Goal: Find specific page/section: Find specific page/section

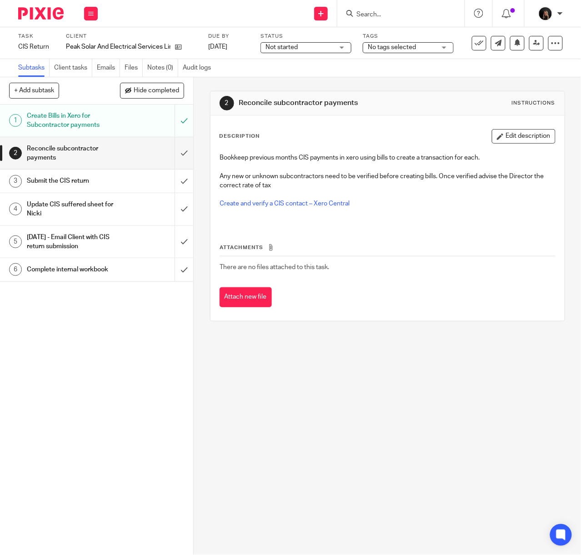
click at [371, 15] on input "Search" at bounding box center [396, 15] width 82 height 8
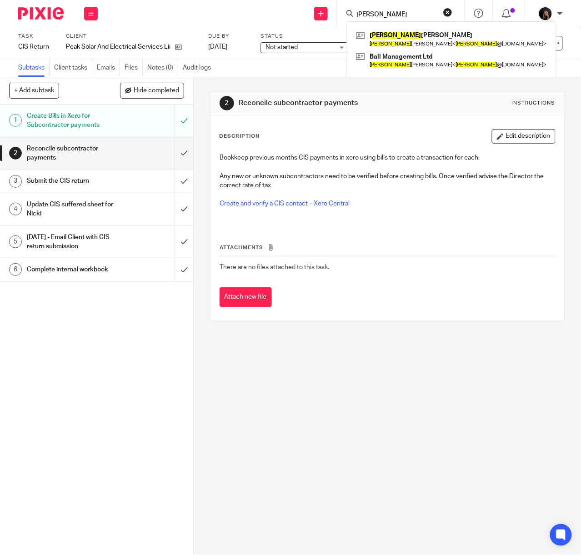
type input "nathan"
click at [424, 28] on div "Nathan Bridson Nathan Bridson < nathan @ballmgmt.co.uk > Ball Management Ltd Na…" at bounding box center [451, 49] width 210 height 57
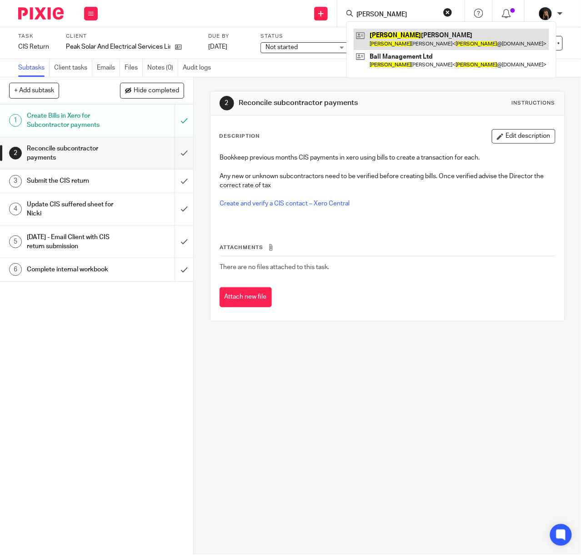
click at [415, 46] on link at bounding box center [451, 39] width 195 height 21
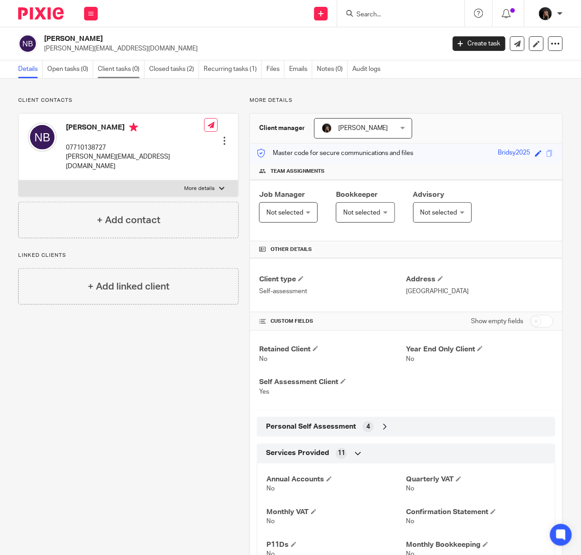
click at [123, 70] on link "Client tasks (0)" at bounding box center [121, 69] width 47 height 18
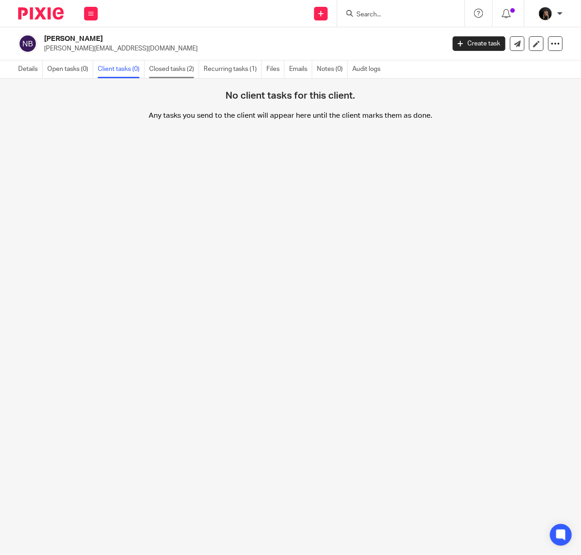
click at [174, 74] on link "Closed tasks (2)" at bounding box center [174, 69] width 50 height 18
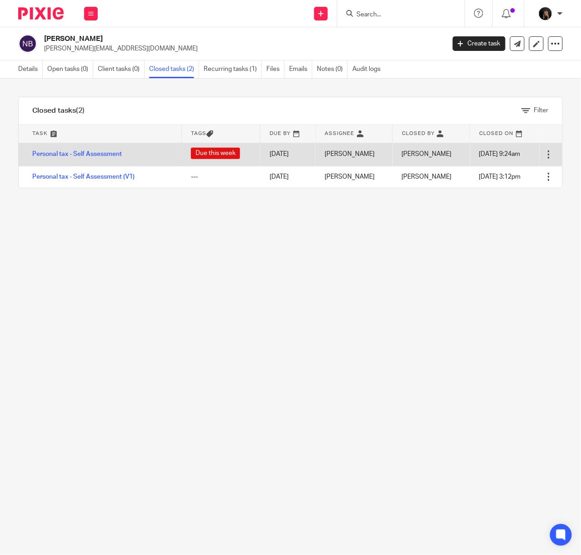
click at [84, 150] on td "Personal tax - Self Assessment" at bounding box center [100, 154] width 163 height 23
click at [82, 155] on link "Personal tax - Self Assessment" at bounding box center [77, 154] width 90 height 6
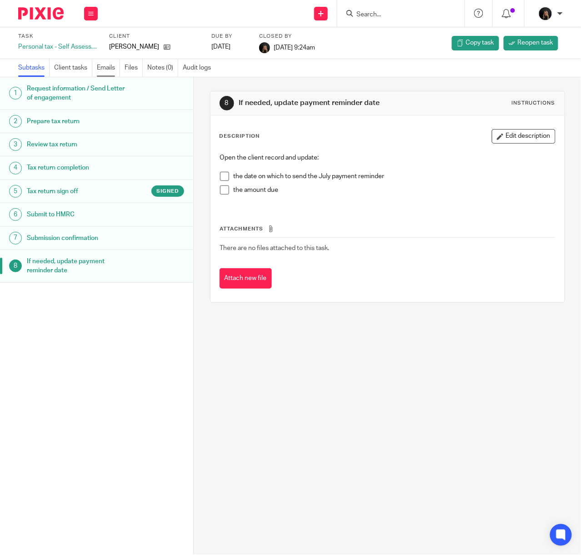
click at [111, 64] on link "Emails" at bounding box center [108, 68] width 23 height 18
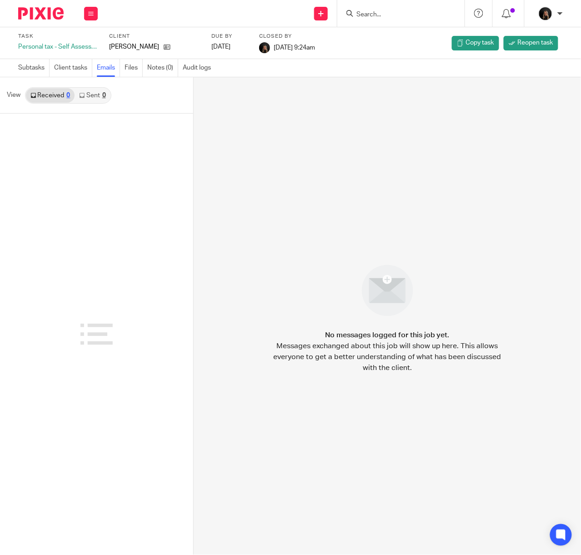
click at [105, 97] on div "0" at bounding box center [104, 95] width 4 height 6
click at [24, 70] on link "Subtasks" at bounding box center [33, 68] width 31 height 18
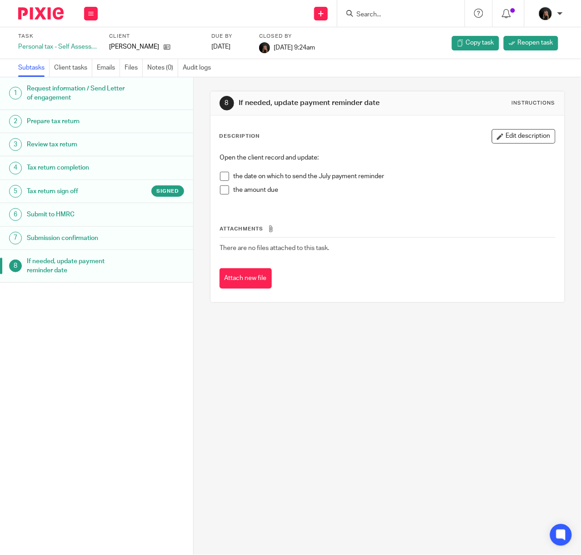
click at [277, 399] on div "8 If needed, update payment reminder date Instructions Description Edit descrip…" at bounding box center [387, 316] width 387 height 478
drag, startPoint x: 50, startPoint y: 8, endPoint x: 53, endPoint y: 2, distance: 6.7
click at [51, 8] on img at bounding box center [40, 13] width 45 height 12
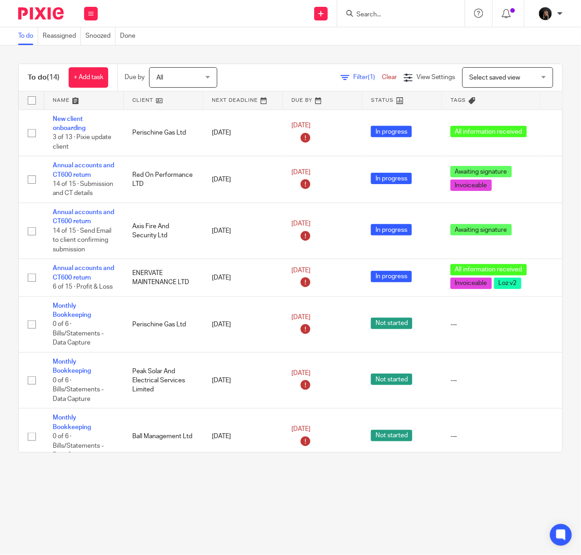
click at [387, 14] on input "Search" at bounding box center [396, 15] width 82 height 8
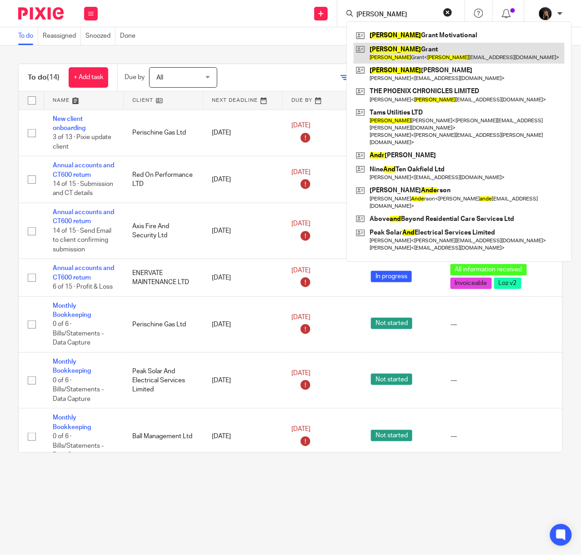
type input "andy"
click at [395, 50] on link at bounding box center [459, 53] width 211 height 21
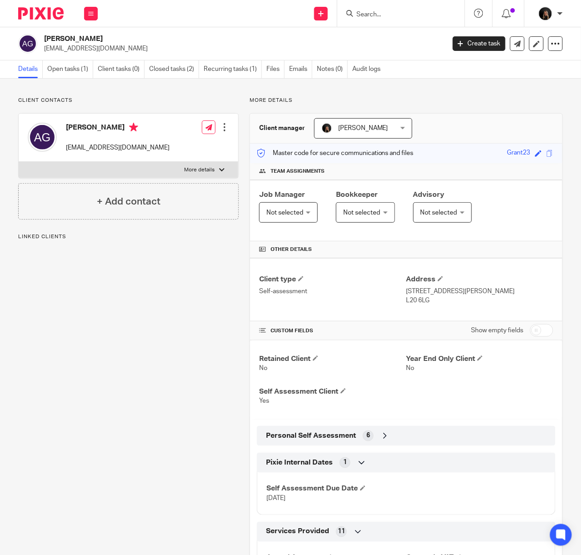
click at [195, 168] on p "More details" at bounding box center [199, 169] width 30 height 7
click at [19, 162] on input "More details" at bounding box center [18, 161] width 0 height 0
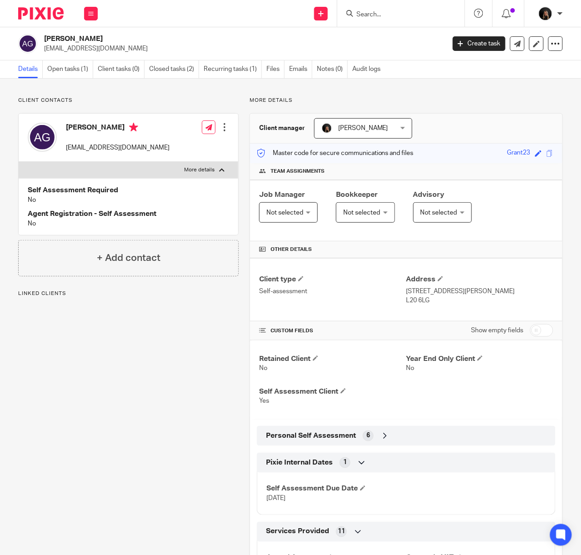
click at [195, 168] on p "More details" at bounding box center [199, 169] width 30 height 7
click at [19, 162] on input "More details" at bounding box center [18, 161] width 0 height 0
checkbox input "false"
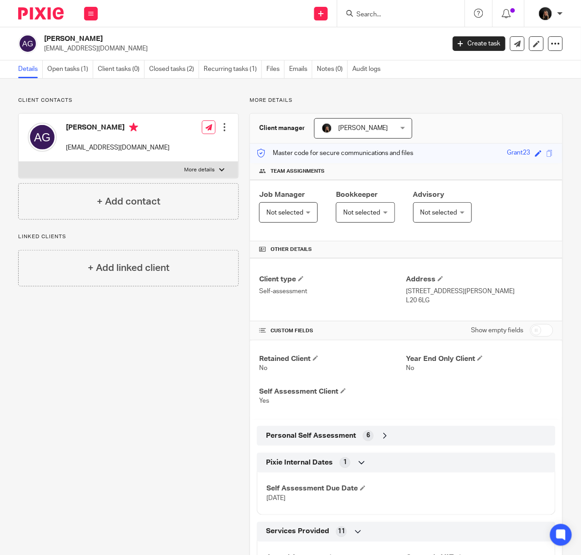
click at [388, 6] on div at bounding box center [400, 13] width 127 height 27
click at [368, 16] on input "Search" at bounding box center [396, 15] width 82 height 8
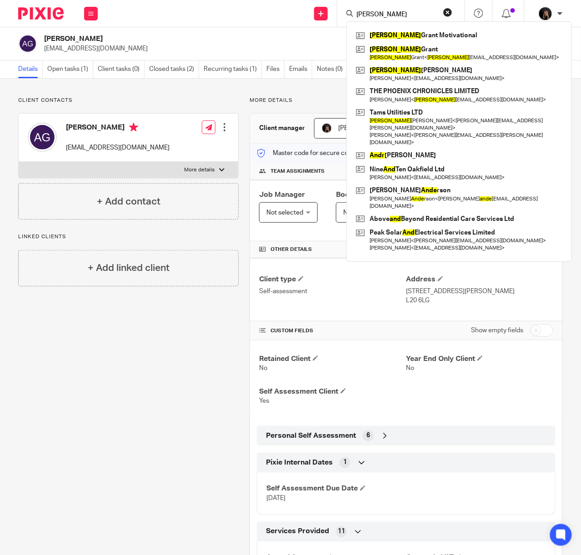
type input "[PERSON_NAME]"
click at [184, 427] on div "Client contacts [PERSON_NAME] [EMAIL_ADDRESS][DOMAIN_NAME] Edit contact Create …" at bounding box center [123, 426] width 231 height 658
